Goal: Information Seeking & Learning: Check status

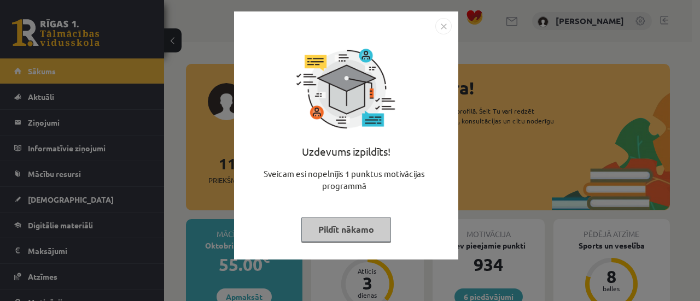
drag, startPoint x: 335, startPoint y: 250, endPoint x: 334, endPoint y: 235, distance: 14.8
click at [334, 235] on div "Uzdevums izpildīts! Sveicam esi nopelnījis 1 punktus motivācijas programmā Pild…" at bounding box center [345, 143] width 211 height 219
click at [334, 235] on button "Pildīt nākamo" at bounding box center [346, 229] width 90 height 25
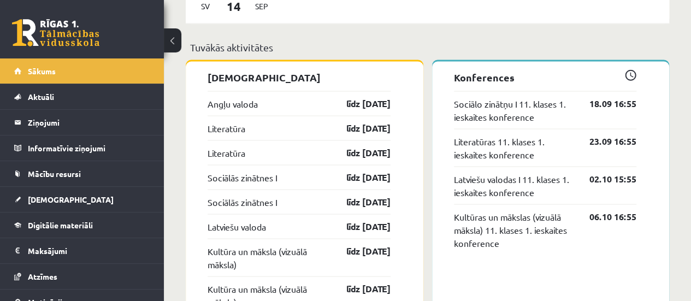
scroll to position [984, 0]
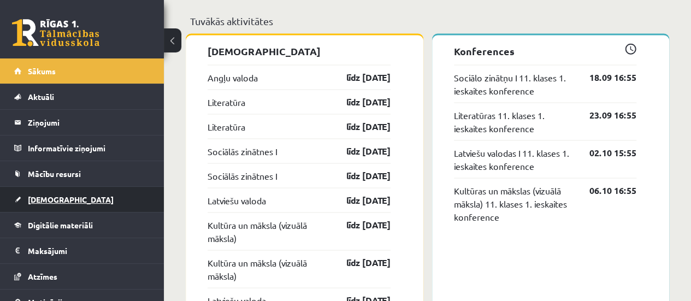
click at [57, 196] on span "[DEMOGRAPHIC_DATA]" at bounding box center [71, 200] width 86 height 10
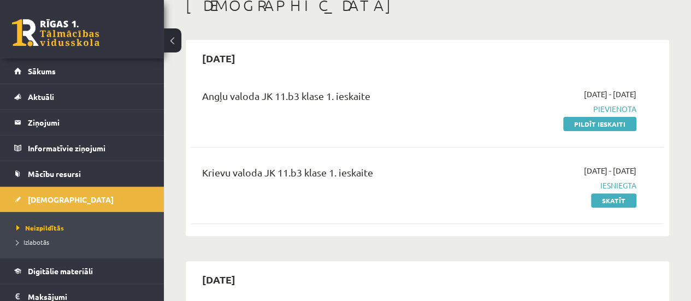
scroll to position [79, 0]
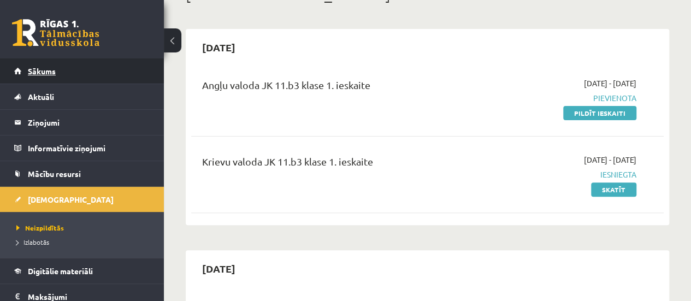
click at [103, 66] on link "Sākums" at bounding box center [82, 70] width 136 height 25
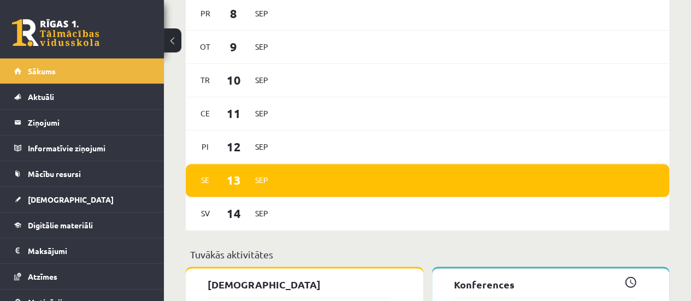
scroll to position [724, 0]
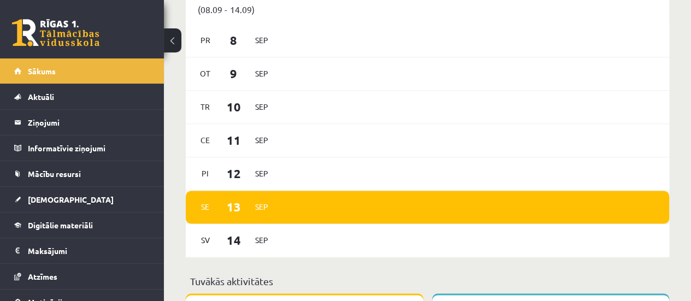
click at [232, 212] on span "13" at bounding box center [234, 207] width 34 height 18
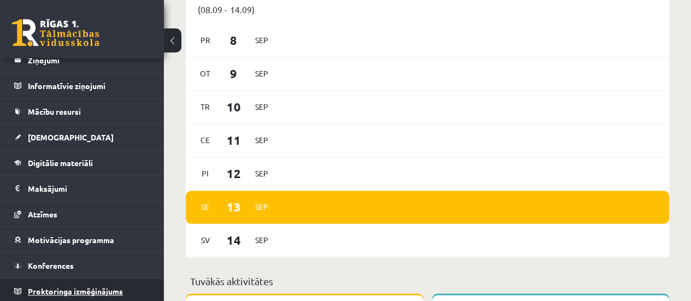
click at [46, 288] on span "Proktoringa izmēģinājums" at bounding box center [75, 291] width 95 height 10
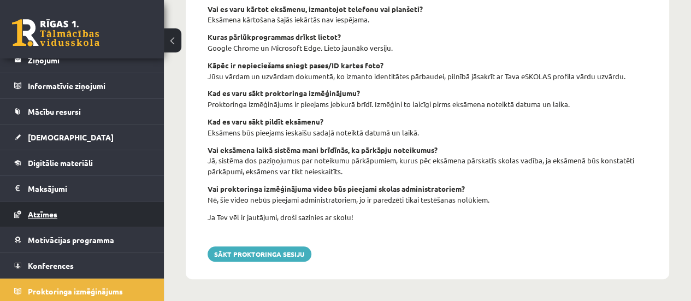
scroll to position [507, 0]
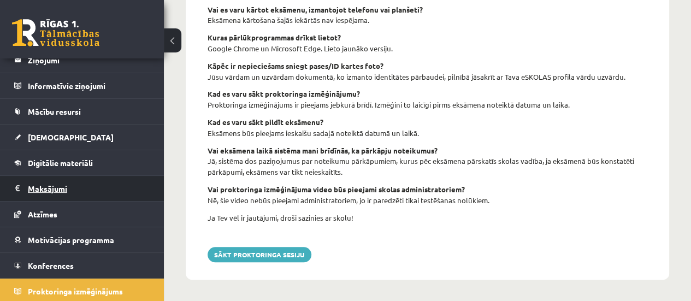
click at [89, 192] on legend "Maksājumi 0" at bounding box center [89, 188] width 122 height 25
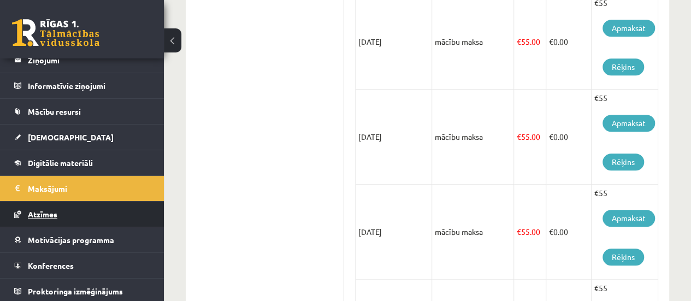
click at [77, 218] on link "Atzīmes" at bounding box center [82, 214] width 136 height 25
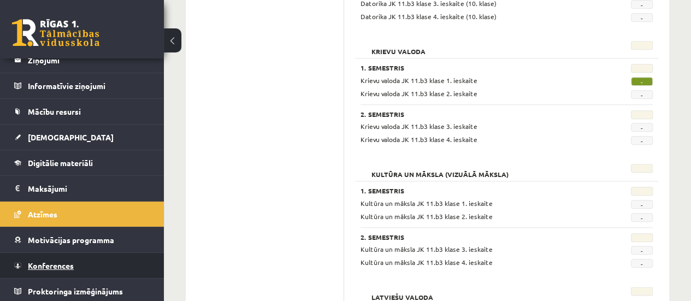
click at [87, 257] on link "Konferences" at bounding box center [82, 265] width 136 height 25
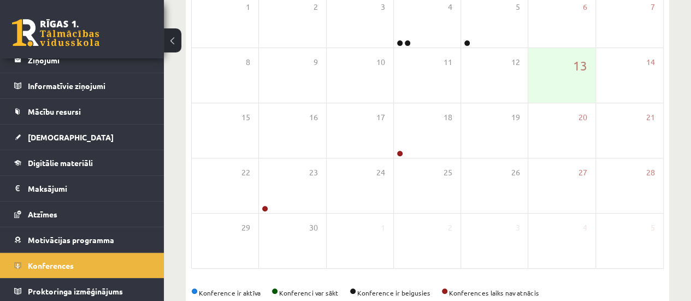
scroll to position [192, 0]
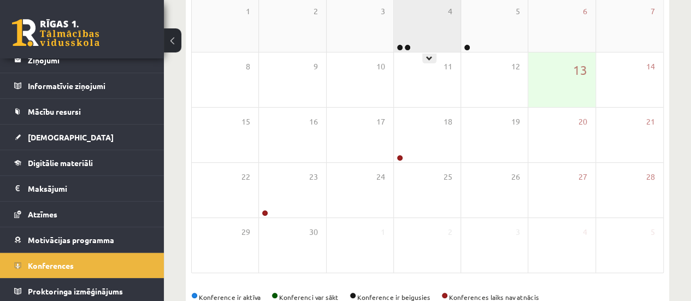
click at [436, 36] on div "4" at bounding box center [427, 24] width 67 height 55
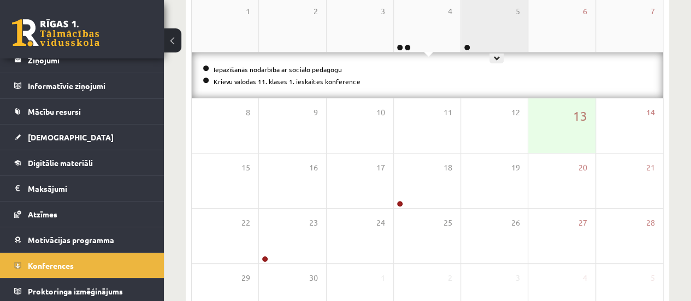
click at [486, 24] on div "5" at bounding box center [494, 24] width 67 height 55
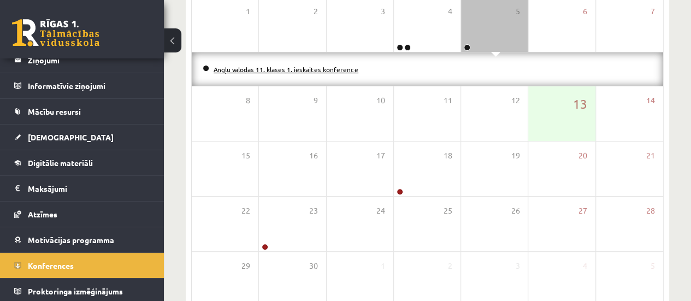
click at [285, 67] on link "Angļu valodas 11. klases 1. ieskaites konference" at bounding box center [286, 69] width 145 height 9
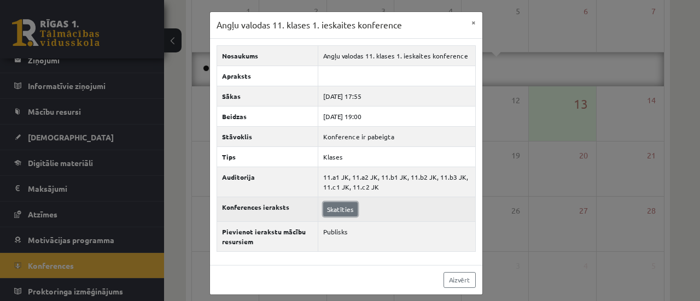
click at [339, 207] on link "Skatīties" at bounding box center [340, 209] width 34 height 14
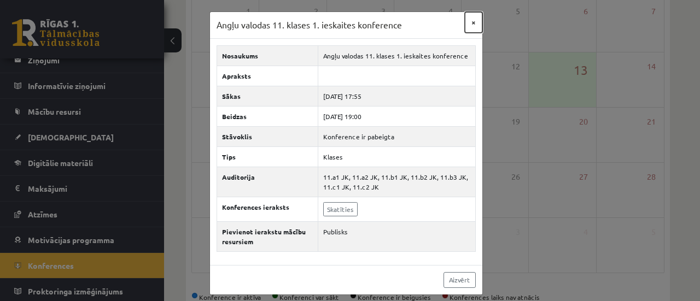
click at [467, 26] on button "×" at bounding box center [473, 22] width 17 height 21
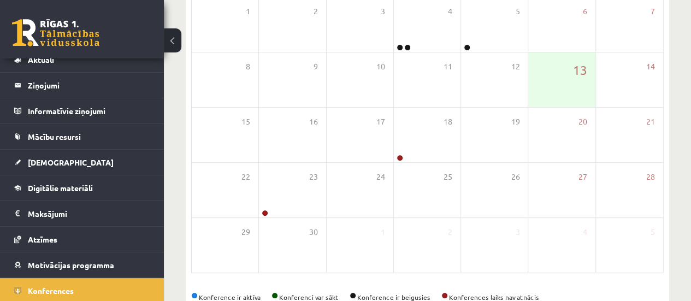
scroll to position [0, 0]
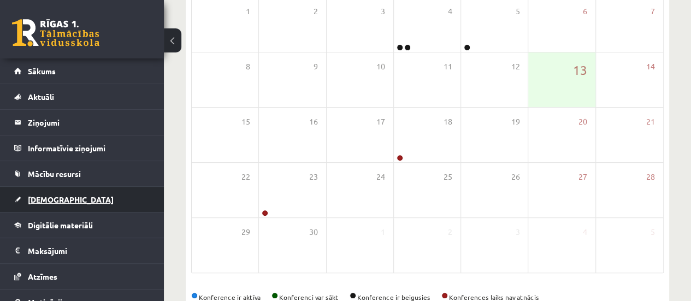
click at [92, 195] on link "[DEMOGRAPHIC_DATA]" at bounding box center [82, 199] width 136 height 25
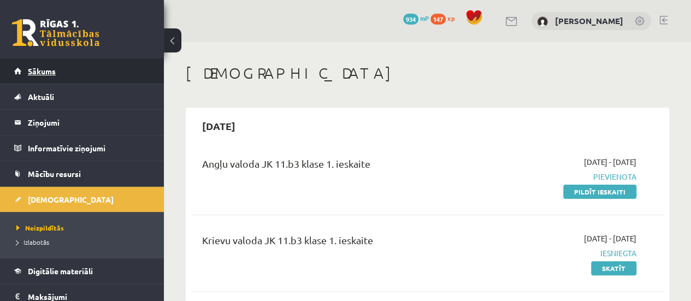
click at [94, 67] on link "Sākums" at bounding box center [82, 70] width 136 height 25
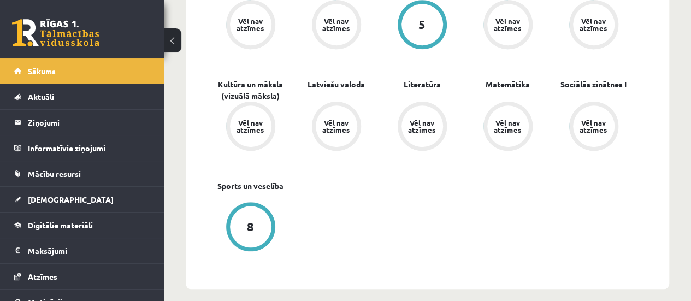
scroll to position [401, 0]
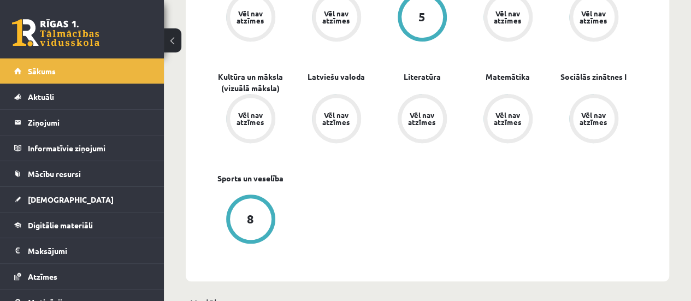
click at [235, 223] on div "8" at bounding box center [251, 219] width 42 height 42
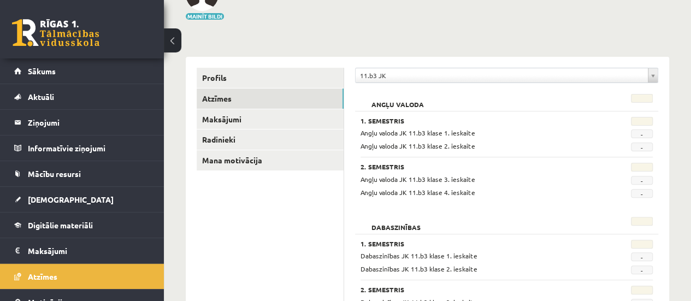
scroll to position [90, 0]
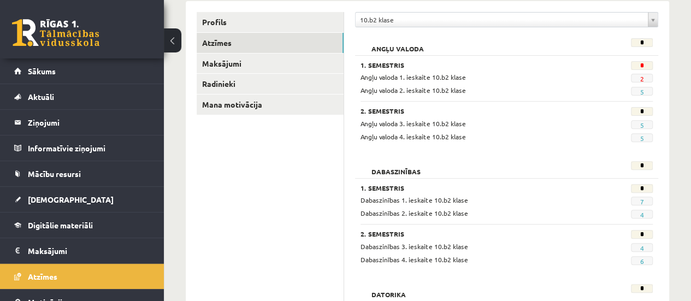
scroll to position [131, 0]
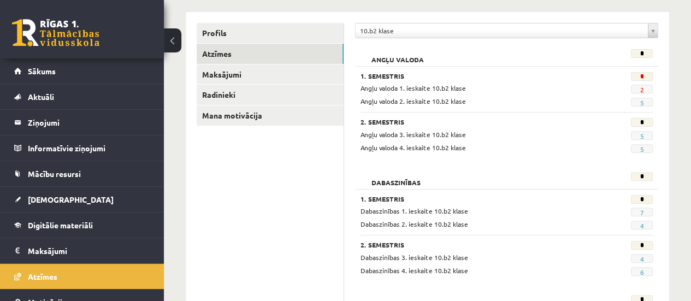
click at [419, 87] on span "Angļu valoda 1. ieskaite 10.b2 klase" at bounding box center [413, 88] width 105 height 9
click at [644, 90] on span "2" at bounding box center [642, 89] width 22 height 9
click at [644, 90] on link "2" at bounding box center [642, 89] width 4 height 9
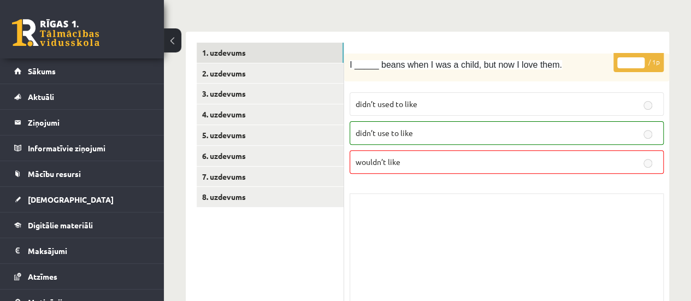
scroll to position [110, 0]
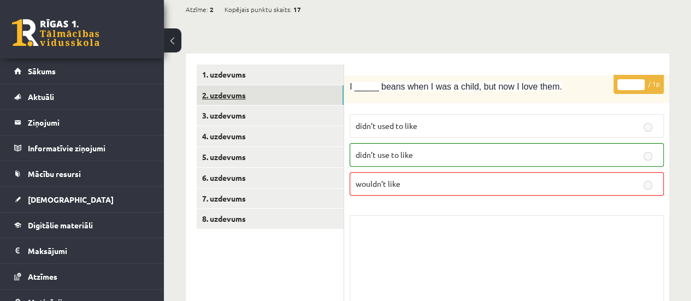
click at [298, 89] on link "2. uzdevums" at bounding box center [270, 95] width 147 height 20
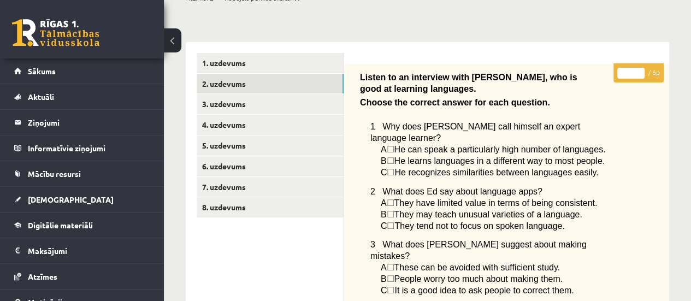
scroll to position [120, 0]
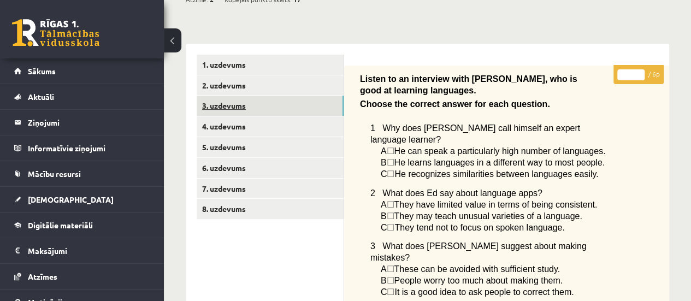
click at [324, 114] on link "3. uzdevums" at bounding box center [270, 106] width 147 height 20
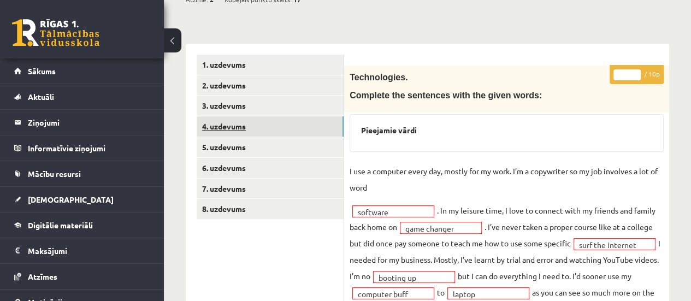
click at [300, 124] on link "4. uzdevums" at bounding box center [270, 126] width 147 height 20
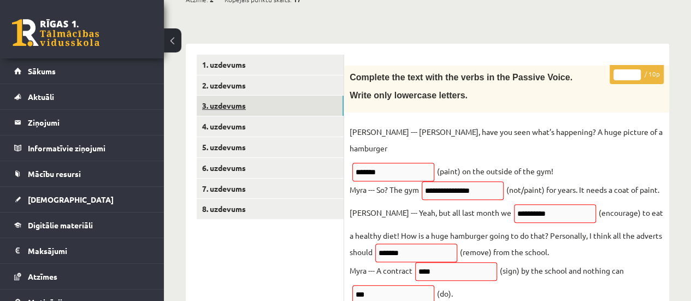
click at [293, 115] on link "3. uzdevums" at bounding box center [270, 106] width 147 height 20
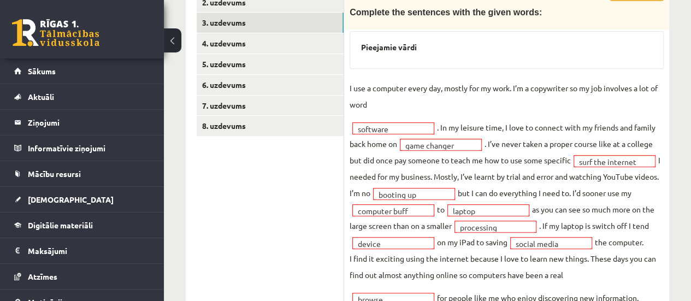
scroll to position [190, 0]
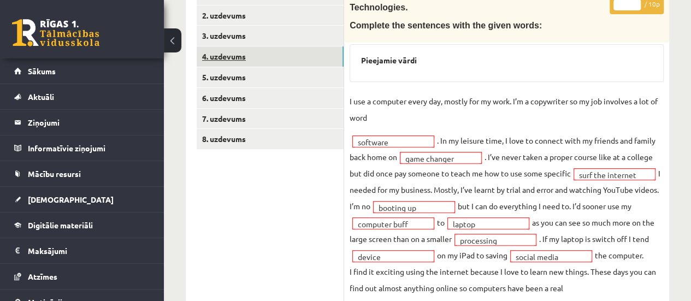
click at [285, 54] on link "4. uzdevums" at bounding box center [270, 56] width 147 height 20
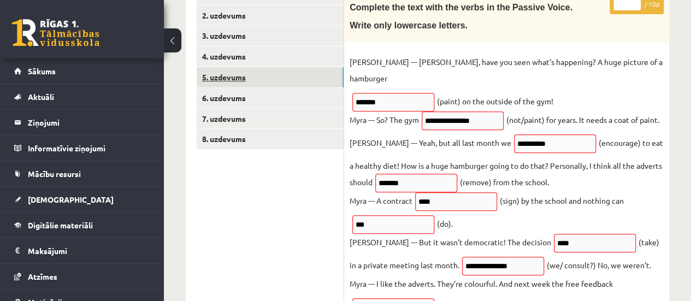
click at [291, 72] on link "5. uzdevums" at bounding box center [270, 77] width 147 height 20
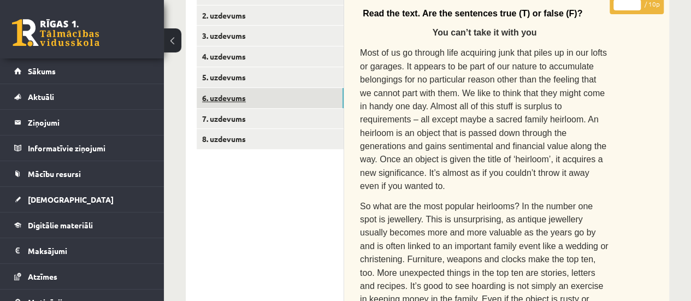
click at [292, 101] on link "6. uzdevums" at bounding box center [270, 98] width 147 height 20
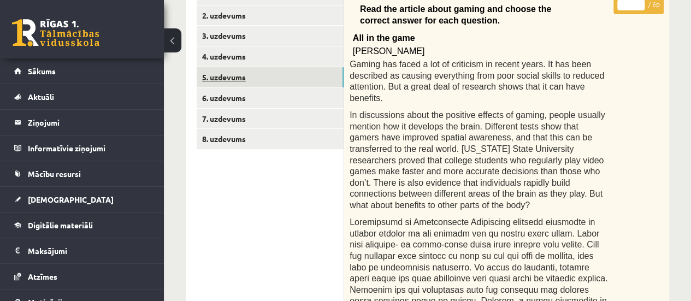
click at [308, 79] on link "5. uzdevums" at bounding box center [270, 77] width 147 height 20
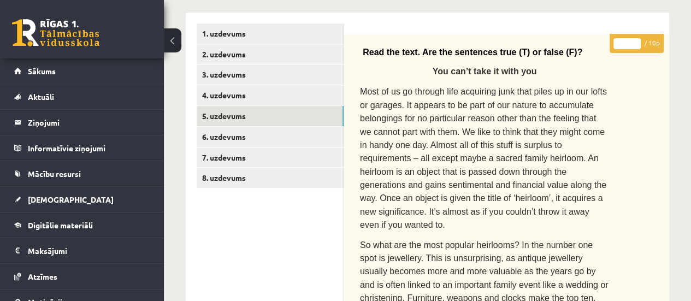
scroll to position [163, 0]
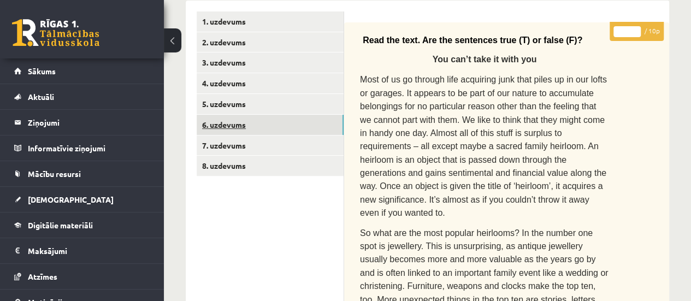
click at [280, 130] on link "6. uzdevums" at bounding box center [270, 125] width 147 height 20
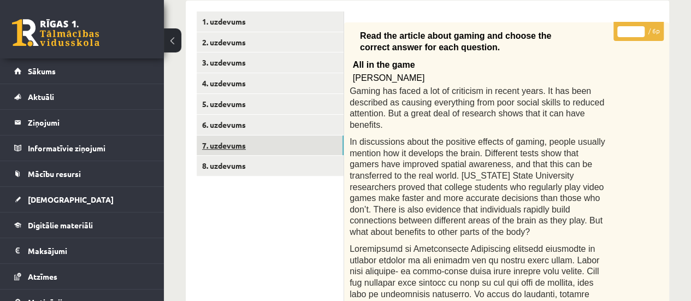
click at [293, 152] on link "7. uzdevums" at bounding box center [270, 146] width 147 height 20
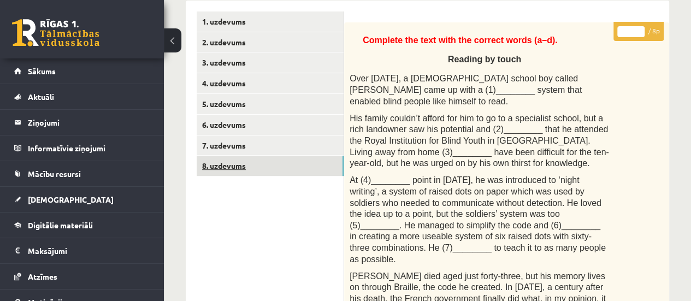
click at [299, 168] on link "8. uzdevums" at bounding box center [270, 166] width 147 height 20
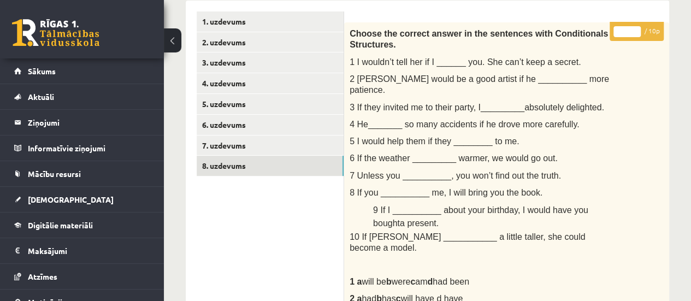
scroll to position [0, 0]
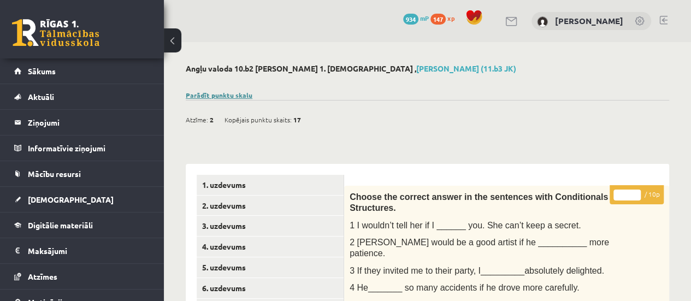
click at [219, 93] on link "Parādīt punktu skalu" at bounding box center [219, 95] width 67 height 9
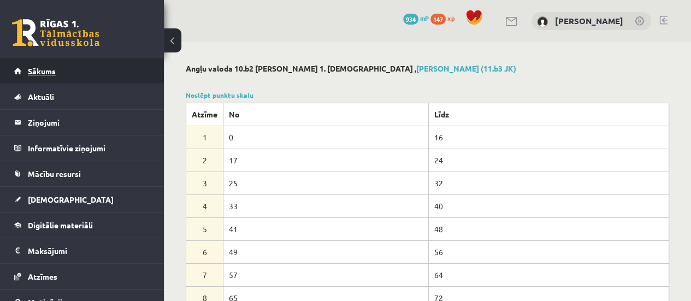
click at [27, 71] on link "Sākums" at bounding box center [82, 70] width 136 height 25
